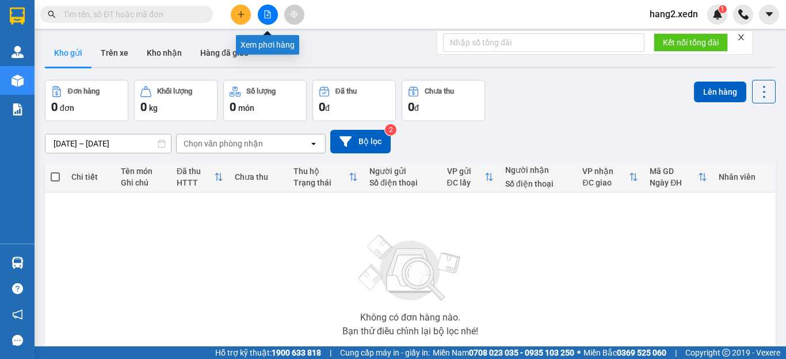
click at [265, 13] on icon "file-add" at bounding box center [267, 14] width 8 height 8
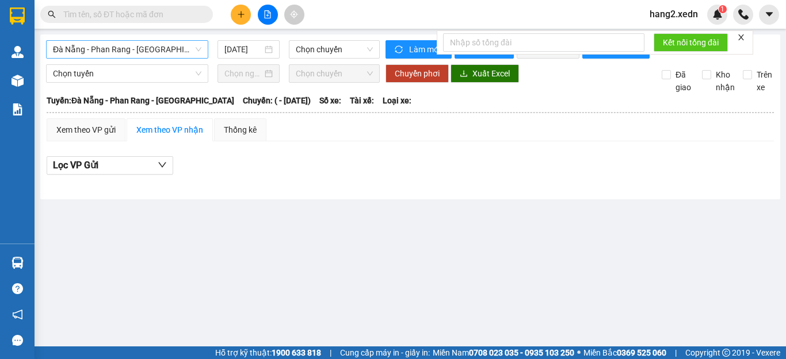
click at [139, 49] on span "Đà Nẵng - Phan Rang - Sài Gòn" at bounding box center [127, 49] width 148 height 17
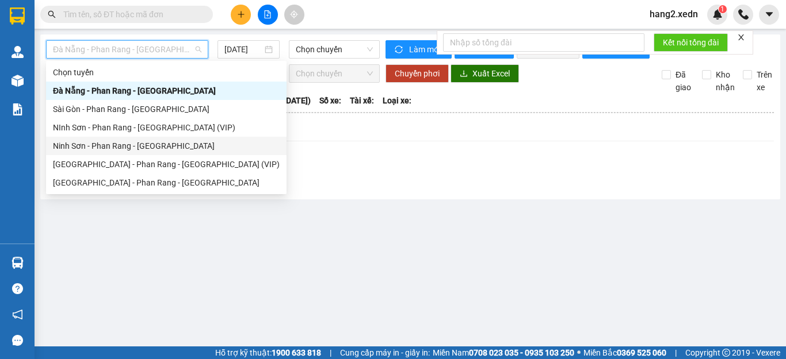
click at [124, 146] on div "Ninh Sơn - Phan Rang - [GEOGRAPHIC_DATA]" at bounding box center [166, 146] width 227 height 13
type input "[DATE]"
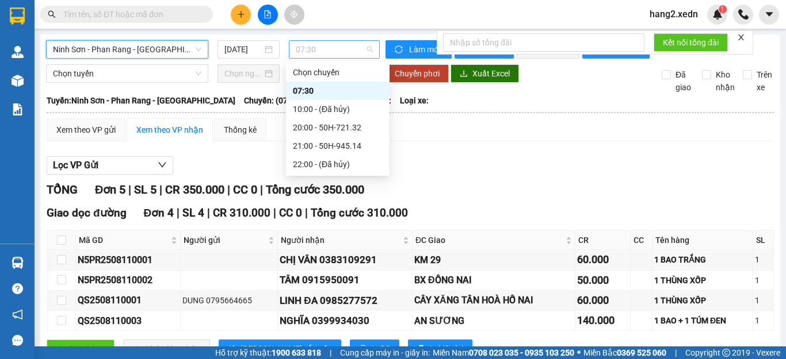
click at [309, 50] on span "07:30" at bounding box center [334, 49] width 77 height 17
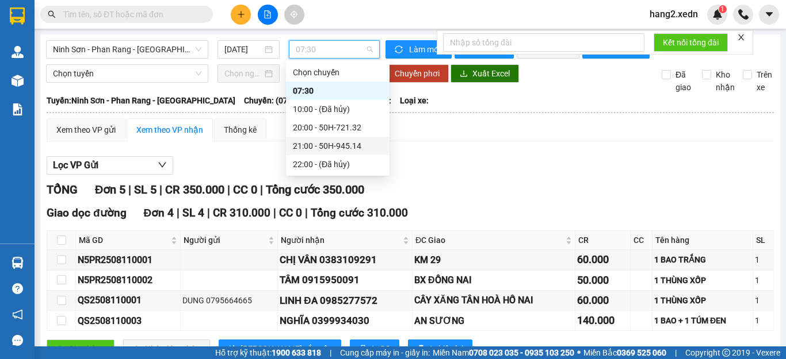
click at [341, 146] on div "21:00 - 50H-945.14" at bounding box center [338, 146] width 90 height 13
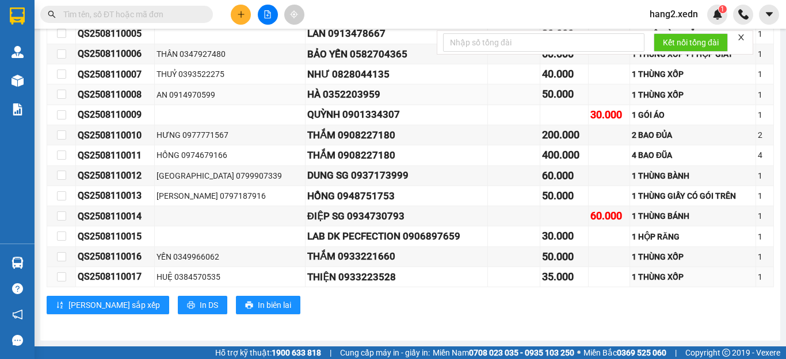
scroll to position [84, 0]
